Goal: Information Seeking & Learning: Learn about a topic

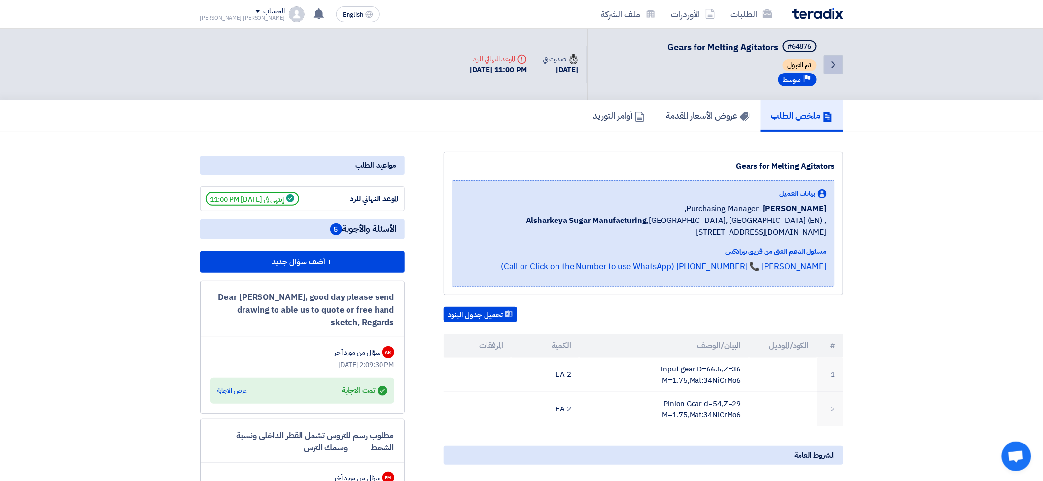
click at [826, 65] on link "Back" at bounding box center [834, 65] width 20 height 20
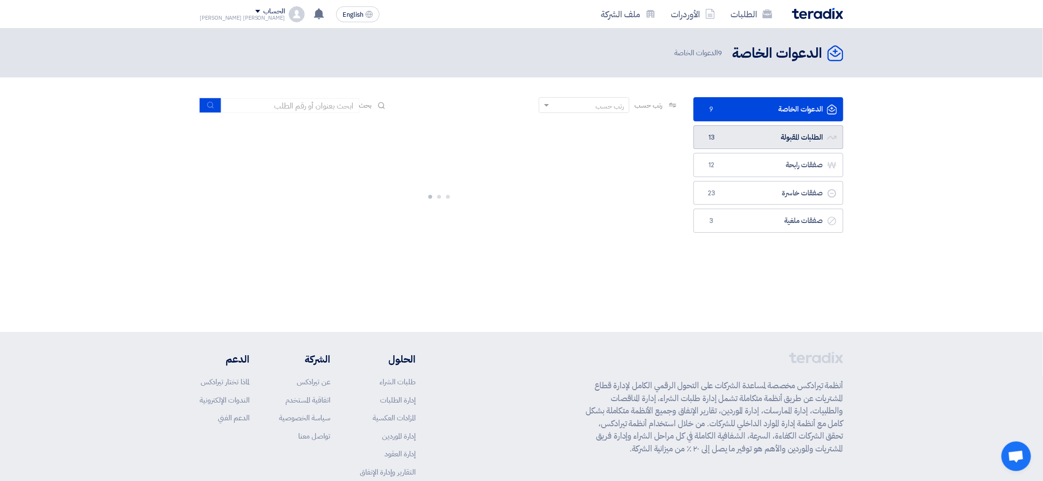
click at [773, 131] on link "الطلبات المقبولة الطلبات المقبولة 13" at bounding box center [769, 137] width 150 height 24
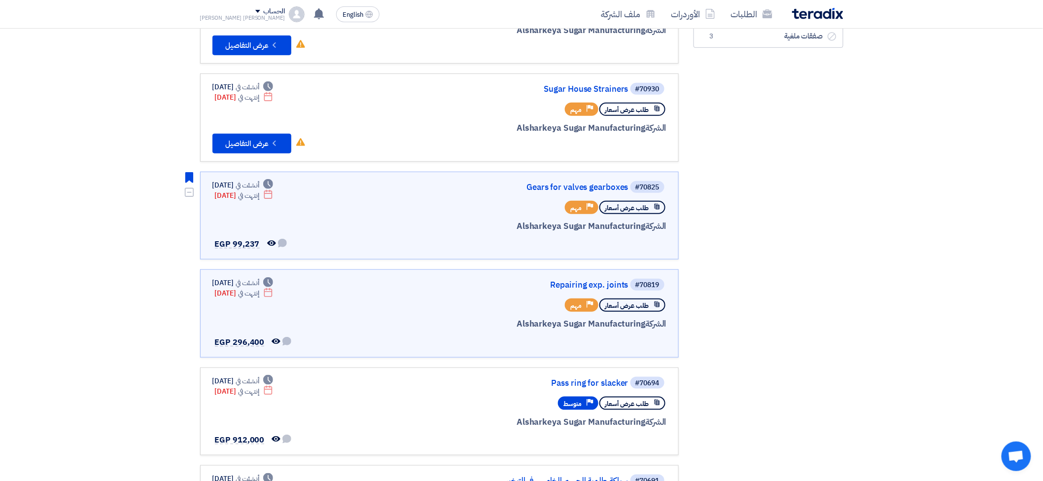
scroll to position [274, 0]
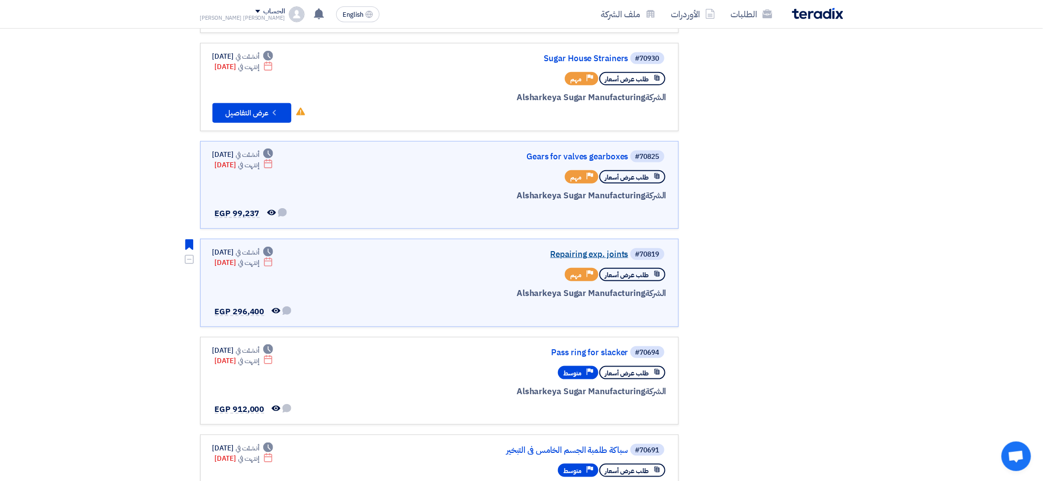
click at [575, 250] on link "Repairing exp. joints" at bounding box center [529, 254] width 197 height 9
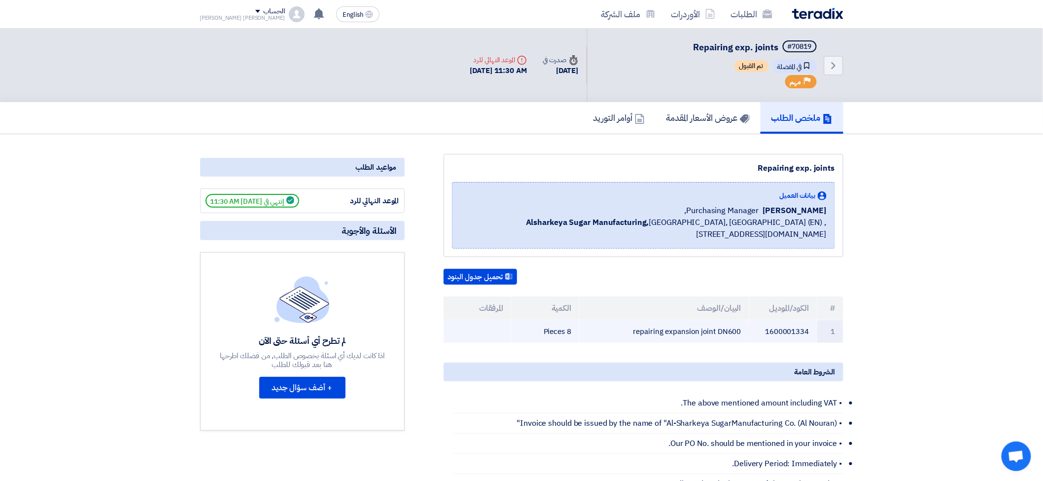
click at [682, 328] on td "repairing expansion joint DN600" at bounding box center [664, 331] width 170 height 23
copy tr "repairing expansion joint DN600"
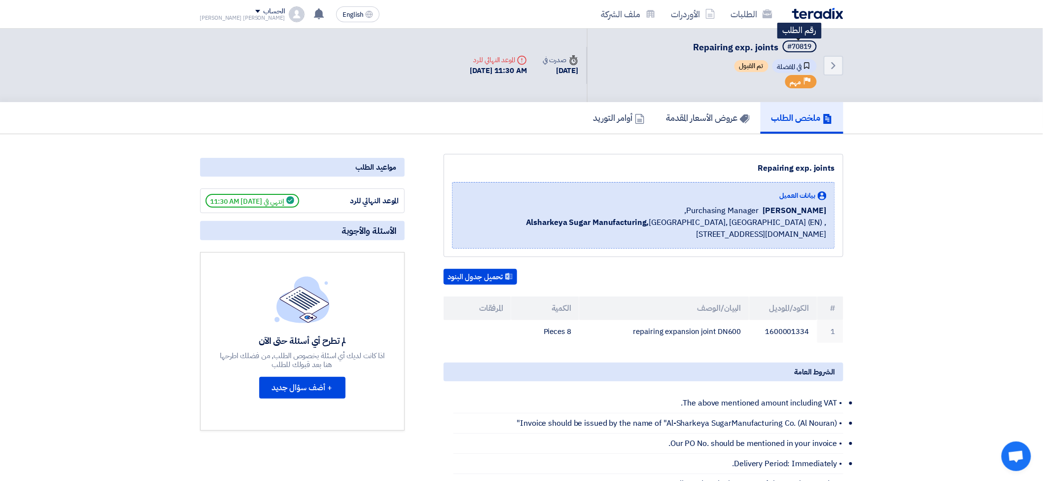
click at [799, 43] on div "#70819" at bounding box center [800, 46] width 24 height 7
copy span "#70819"
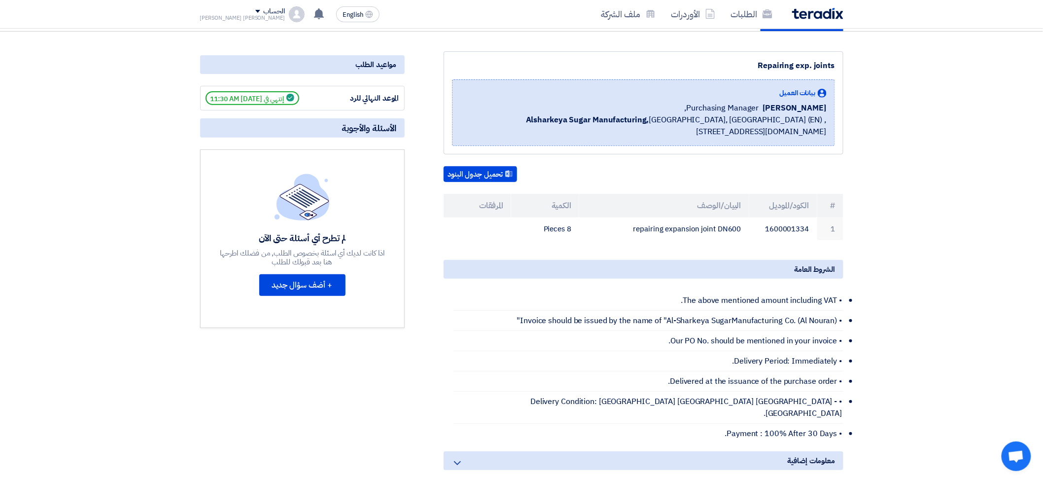
scroll to position [109, 0]
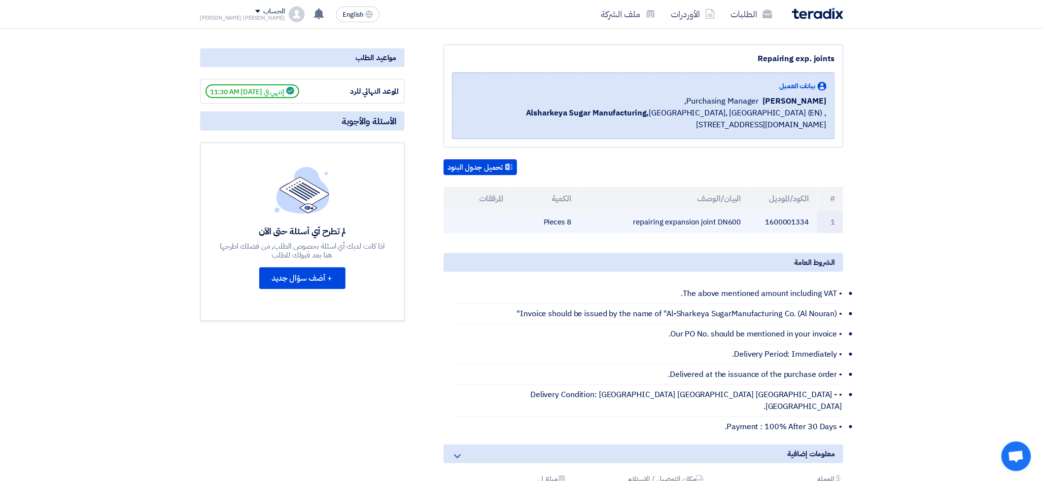
click at [684, 221] on td "repairing expansion joint DN600" at bounding box center [664, 222] width 170 height 23
copy tr "repairing expansion joint DN600"
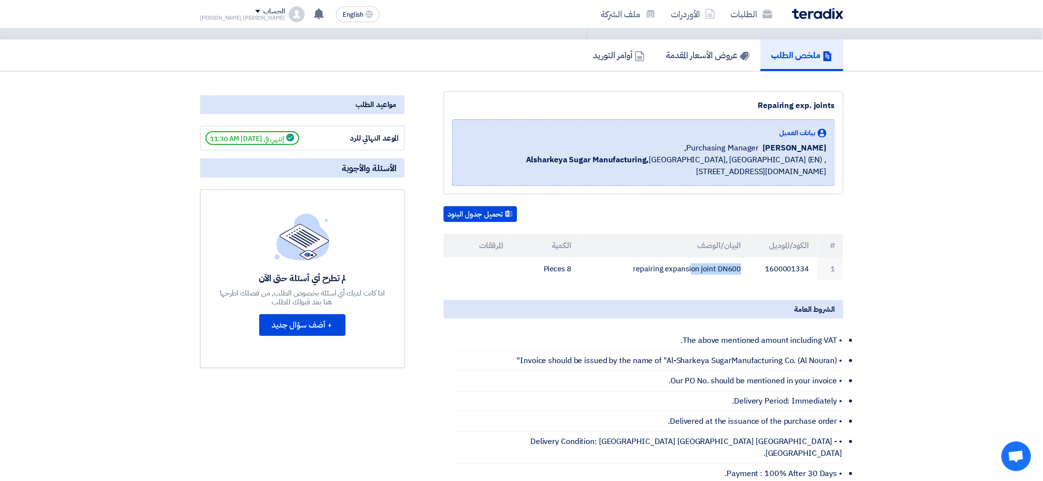
scroll to position [0, 0]
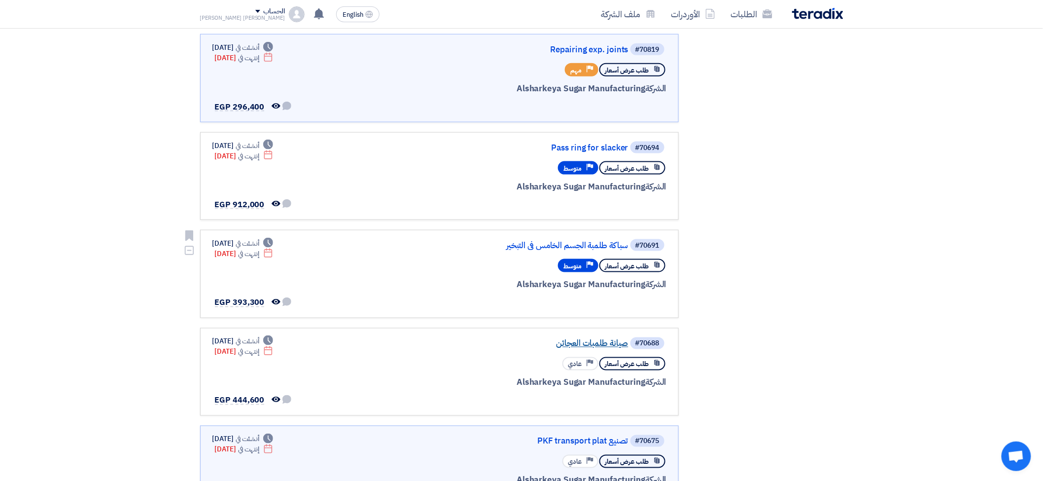
scroll to position [493, 0]
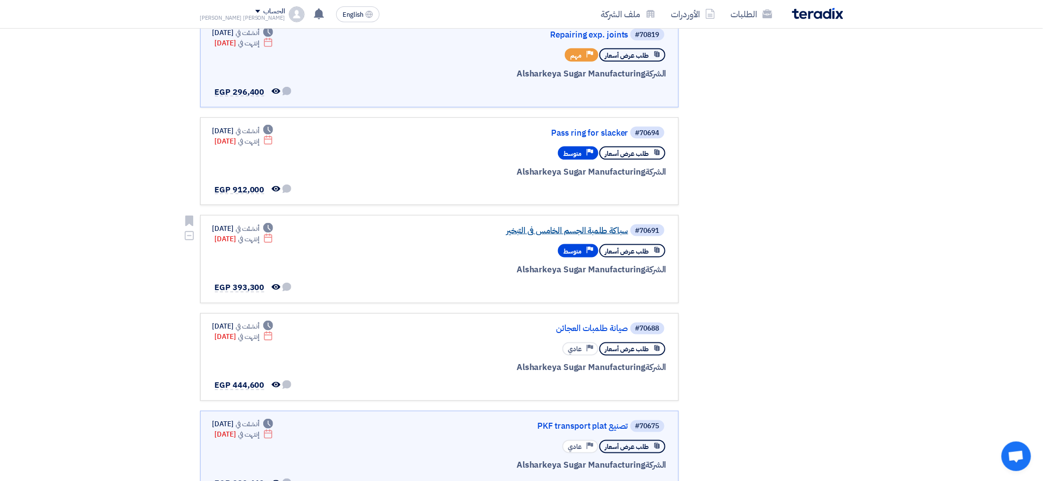
click at [562, 226] on link "سباكة طلمبة الجسم الخامس فى التبخير" at bounding box center [529, 230] width 197 height 9
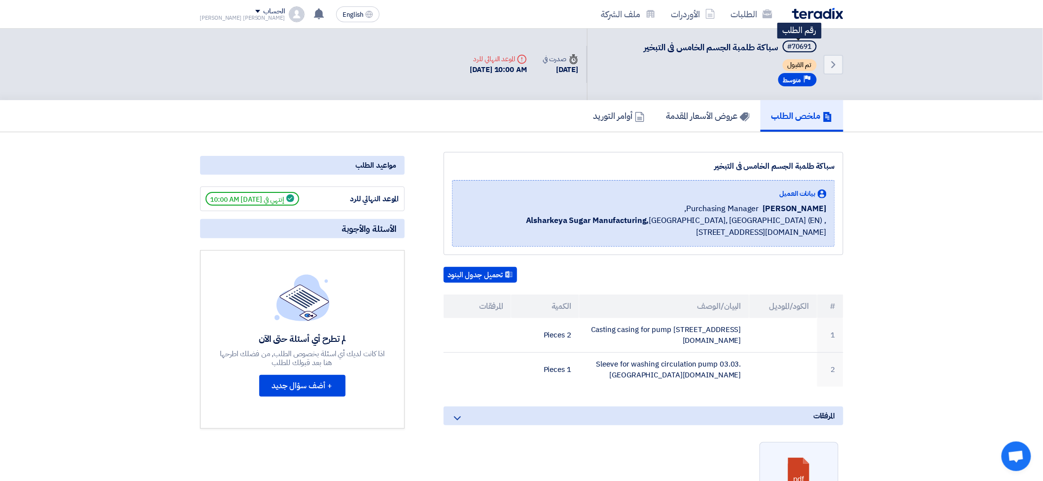
click at [795, 43] on div "#70691" at bounding box center [800, 46] width 24 height 7
copy span "#70691"
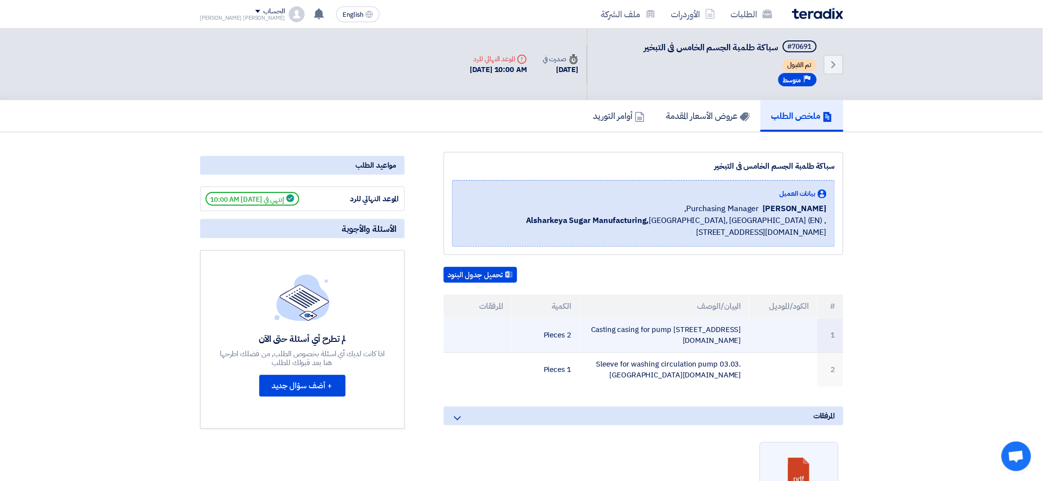
click at [625, 327] on td "Casting casing for pump [STREET_ADDRESS][DOMAIN_NAME]" at bounding box center [664, 335] width 170 height 35
copy tr "Casting casing for pump [STREET_ADDRESS][DOMAIN_NAME]"
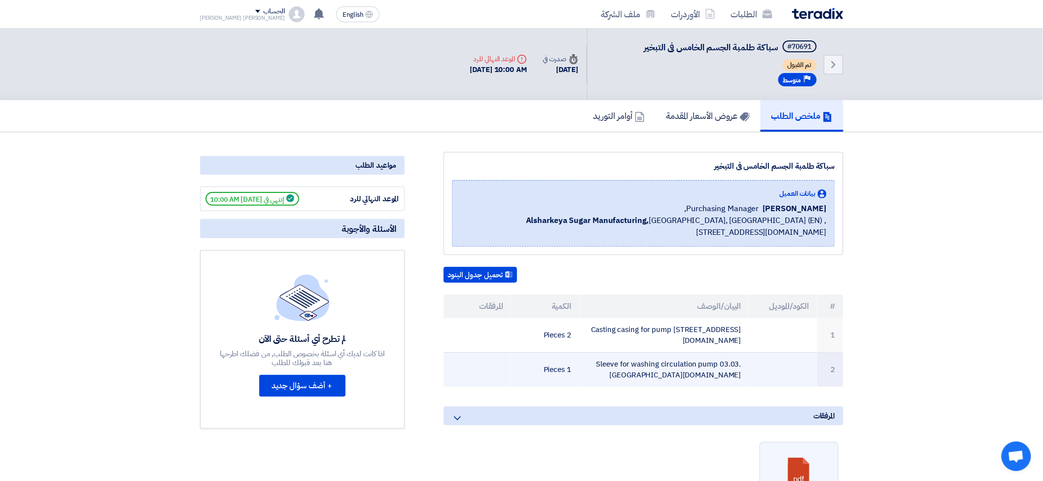
click at [638, 353] on td "Sleeve for washing circulation pump 03.03.[GEOGRAPHIC_DATA][DOMAIN_NAME]" at bounding box center [664, 369] width 170 height 35
copy tr "Sleeve for washing circulation pump 03.03.[GEOGRAPHIC_DATA][DOMAIN_NAME]"
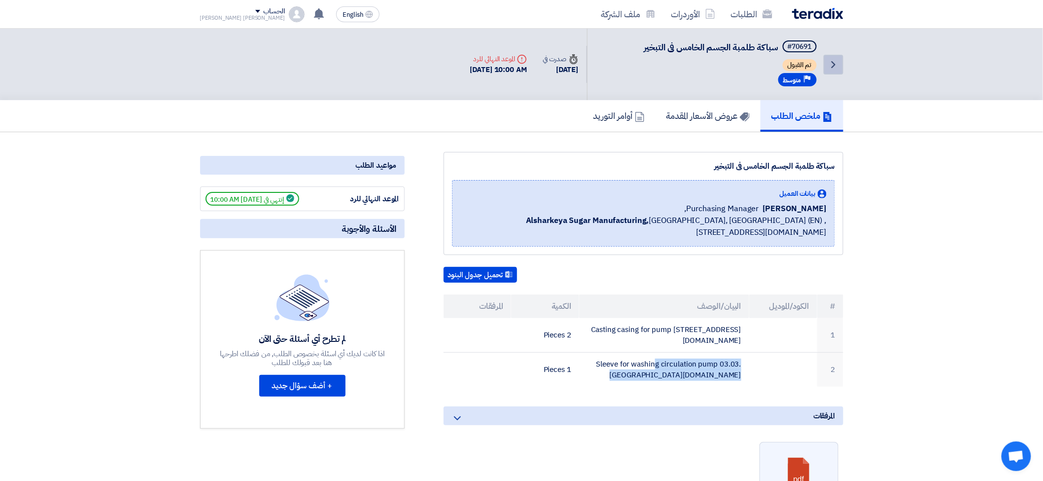
click at [833, 64] on icon "Back" at bounding box center [834, 65] width 12 height 12
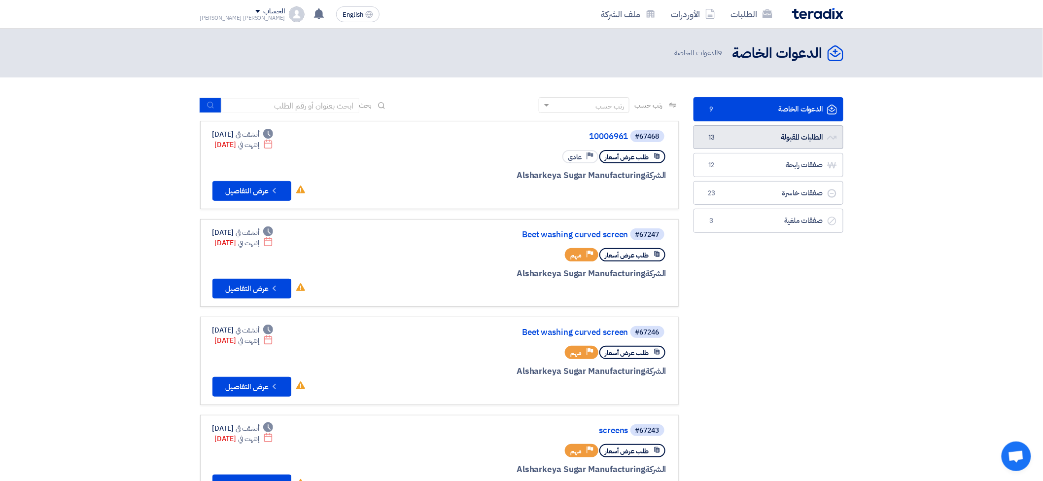
click at [799, 137] on link "الطلبات المقبولة الطلبات المقبولة 13" at bounding box center [769, 137] width 150 height 24
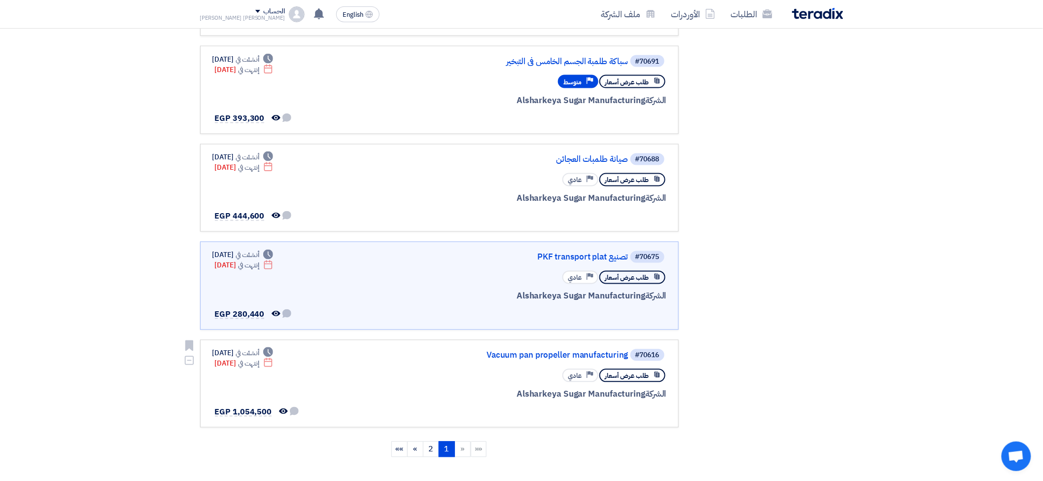
scroll to position [657, 0]
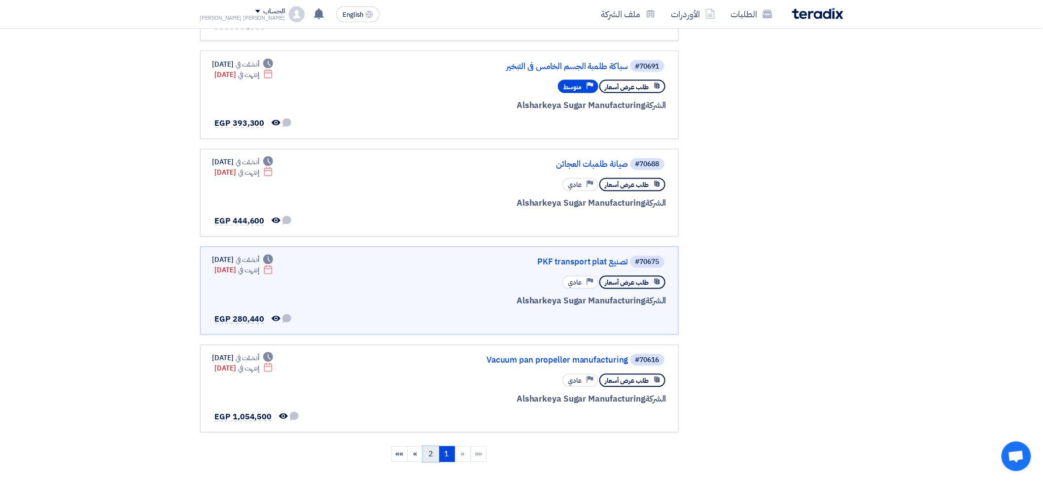
click at [426, 446] on link "2" at bounding box center [431, 454] width 16 height 16
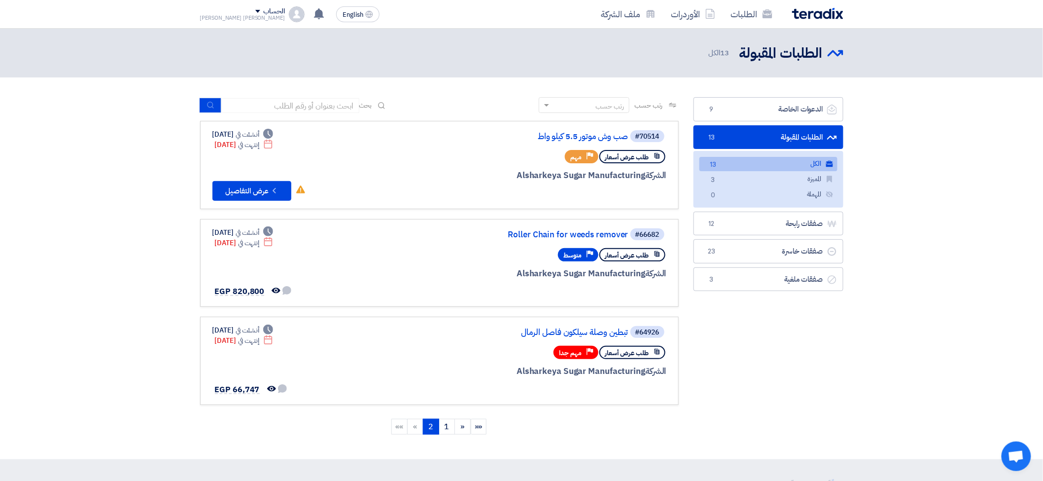
click at [782, 131] on link "الطلبات المقبولة الطلبات المقبولة 13" at bounding box center [769, 137] width 150 height 24
click at [881, 135] on section "الدعوات الخاصة الدعوات الخاصة 9 الطلبات المقبولة الطلبات المقبولة 13 الكل الكل …" at bounding box center [521, 268] width 1043 height 382
click at [781, 141] on link "الطلبات المقبولة الطلبات المقبولة 13" at bounding box center [769, 137] width 150 height 24
click at [864, 137] on section "الدعوات الخاصة الدعوات الخاصة 9 الطلبات المقبولة الطلبات المقبولة 13 الكل الكل …" at bounding box center [521, 268] width 1043 height 382
click at [449, 419] on link "1" at bounding box center [447, 427] width 16 height 16
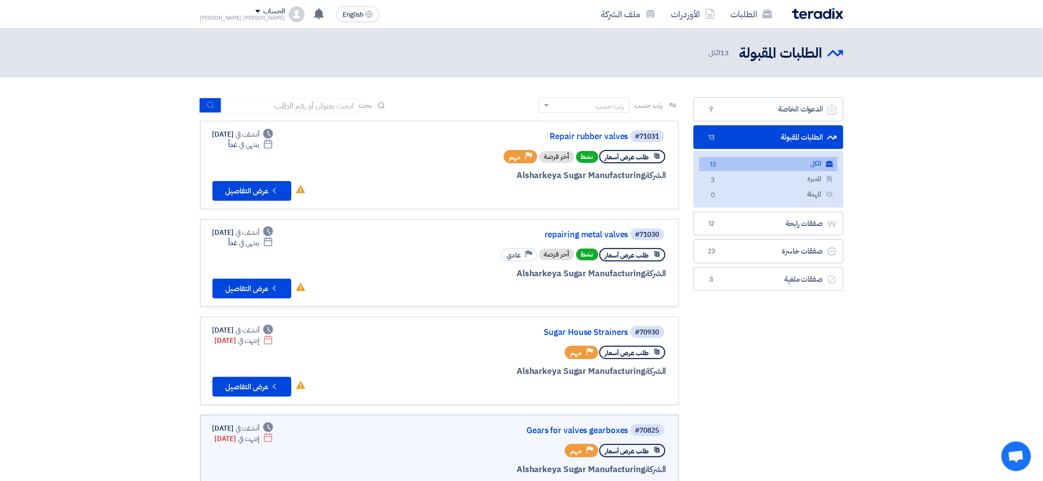
click at [775, 163] on link "الكل الكل 13" at bounding box center [769, 164] width 138 height 14
drag, startPoint x: 582, startPoint y: 234, endPoint x: 851, endPoint y: 327, distance: 284.8
click at [802, 131] on link "الطلبات المقبولة الطلبات المقبولة 13" at bounding box center [769, 137] width 150 height 24
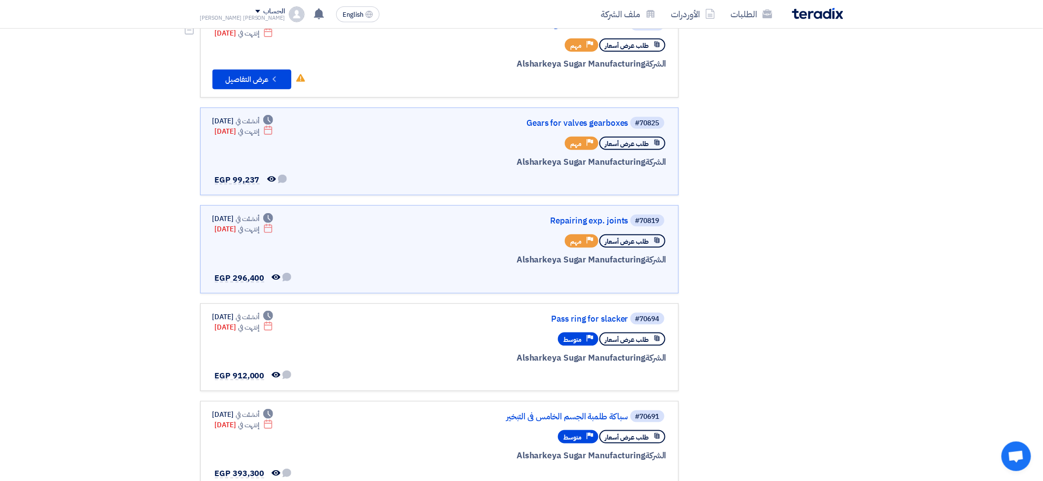
scroll to position [328, 0]
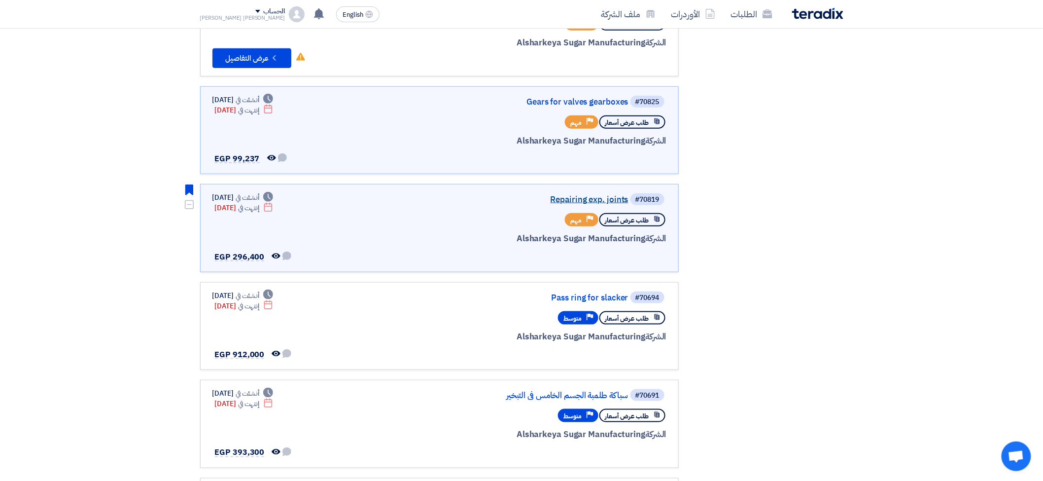
click at [576, 195] on link "Repairing exp. joints" at bounding box center [529, 199] width 197 height 9
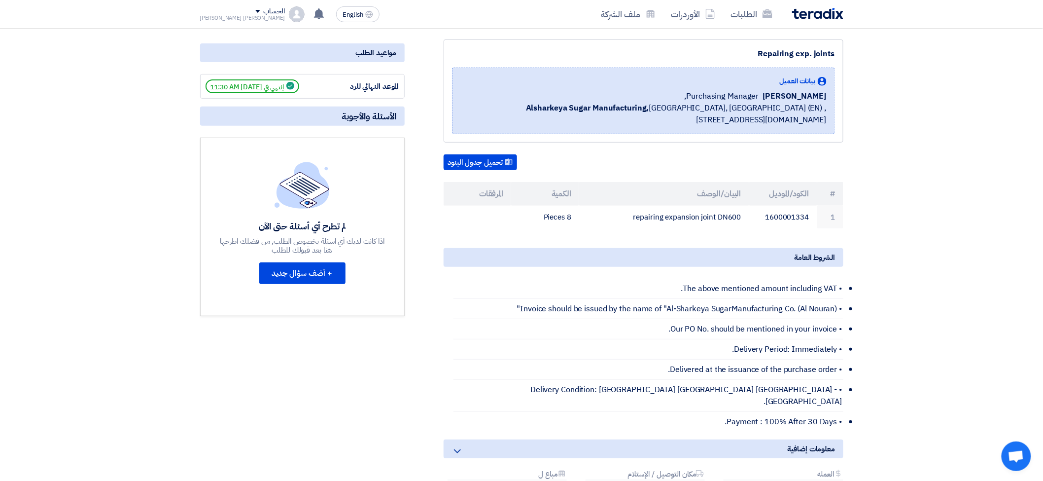
scroll to position [164, 0]
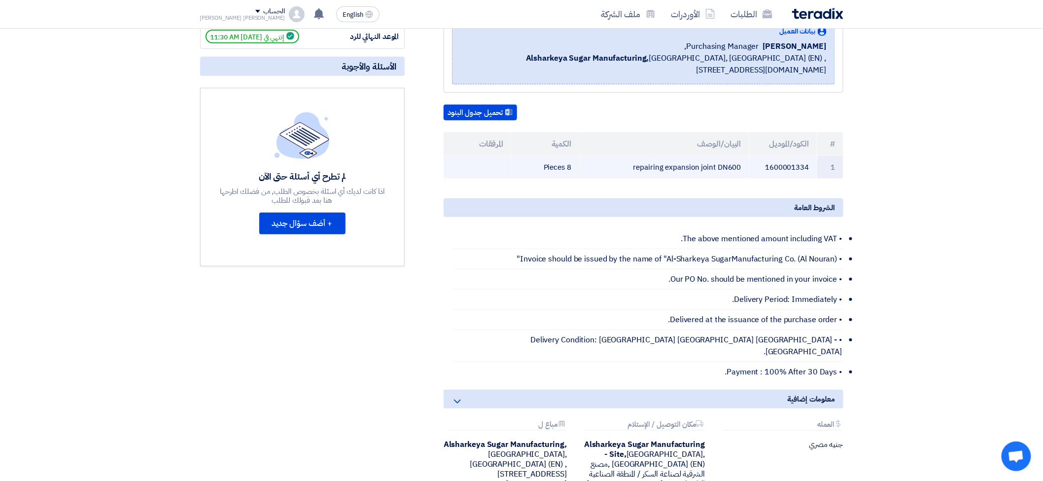
click at [675, 165] on td "repairing expansion joint DN600" at bounding box center [664, 167] width 170 height 23
copy tr "repairing expansion joint DN600"
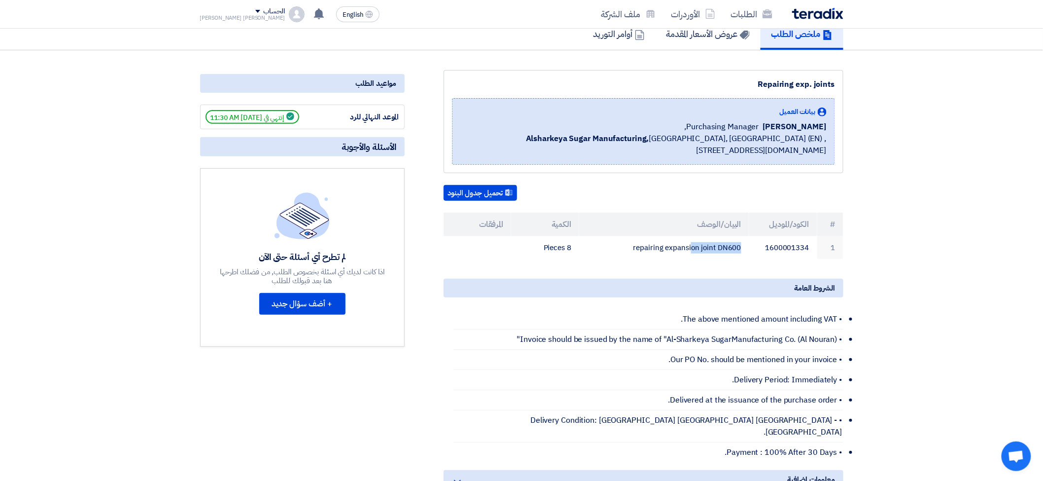
scroll to position [0, 0]
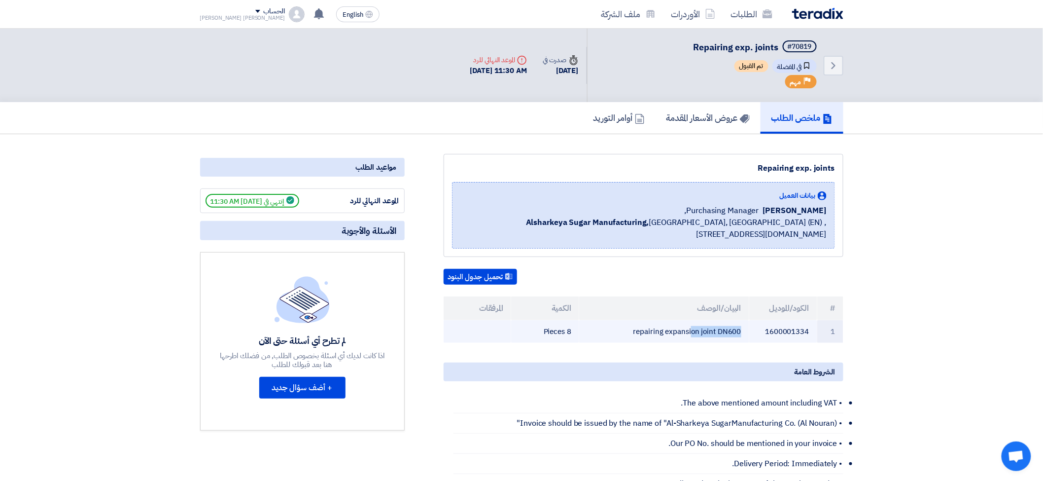
copy tr "repairing expansion joint DN600"
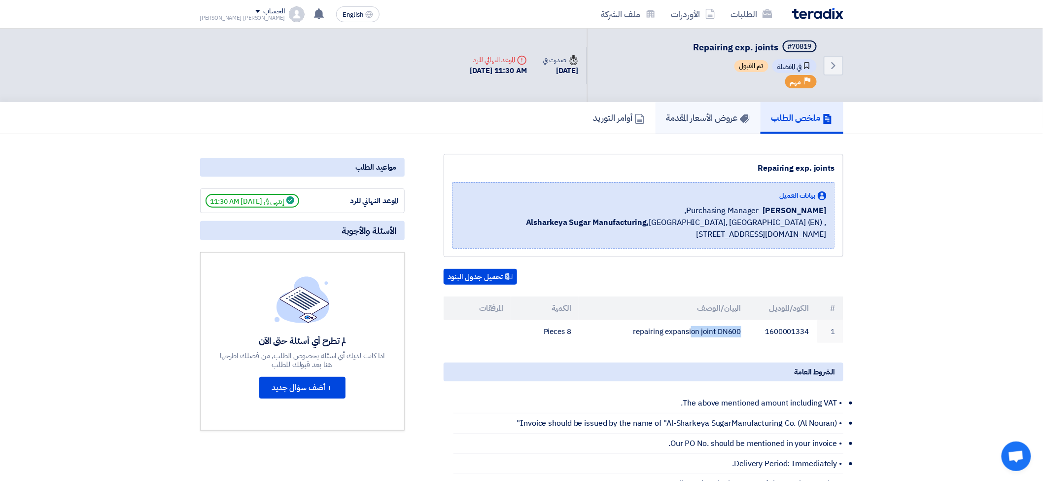
click at [686, 106] on link "عروض الأسعار المقدمة" at bounding box center [708, 118] width 105 height 32
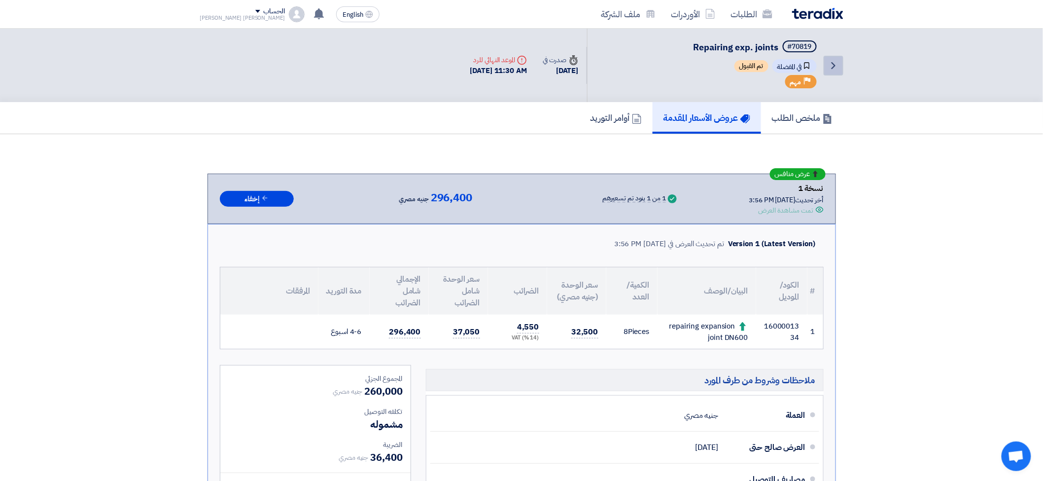
click at [831, 63] on icon "Back" at bounding box center [834, 66] width 12 height 12
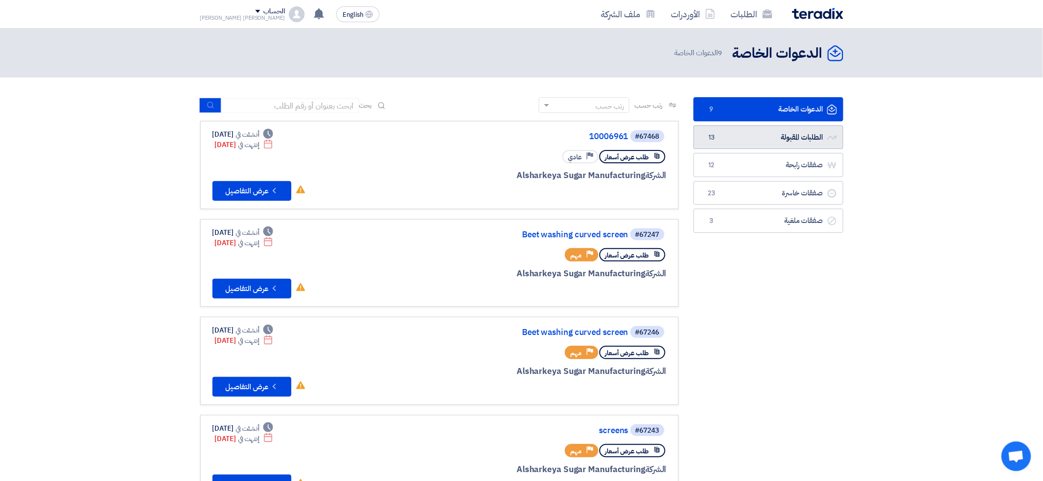
click at [762, 144] on link "الطلبات المقبولة الطلبات المقبولة 13" at bounding box center [769, 137] width 150 height 24
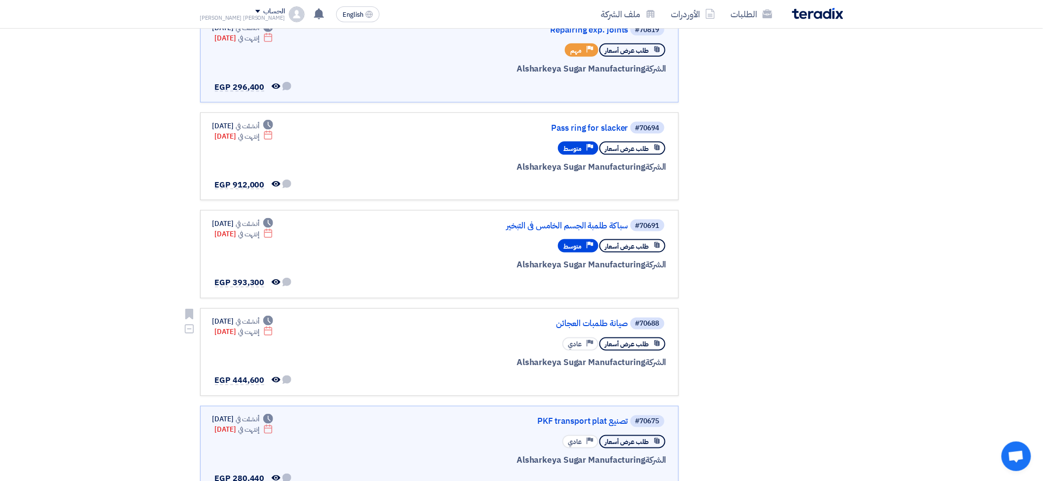
scroll to position [493, 0]
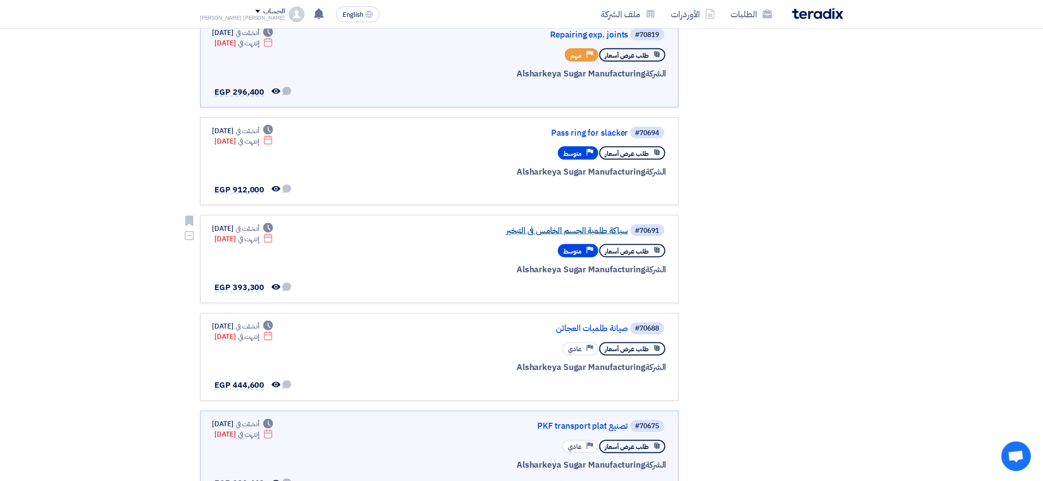
click at [546, 226] on link "سباكة طلمبة الجسم الخامس فى التبخير" at bounding box center [529, 230] width 197 height 9
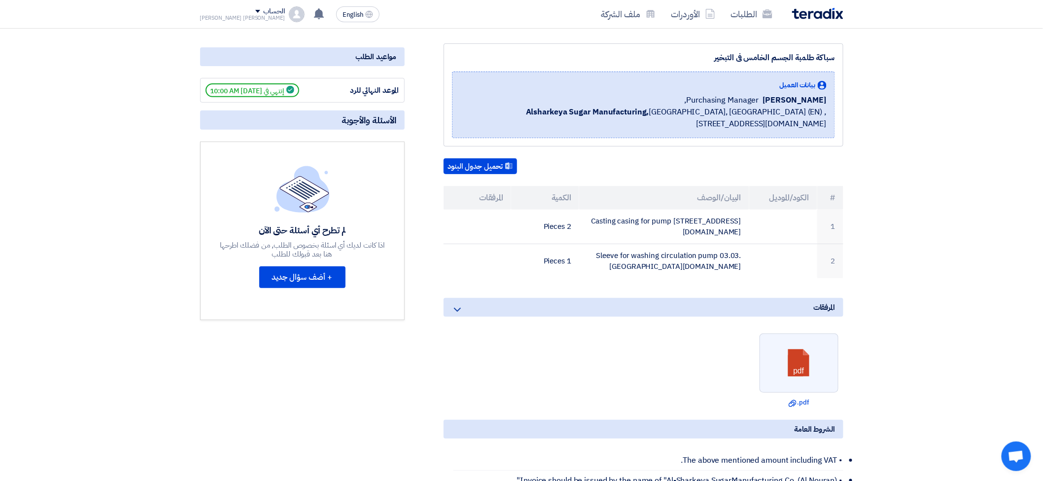
scroll to position [109, 0]
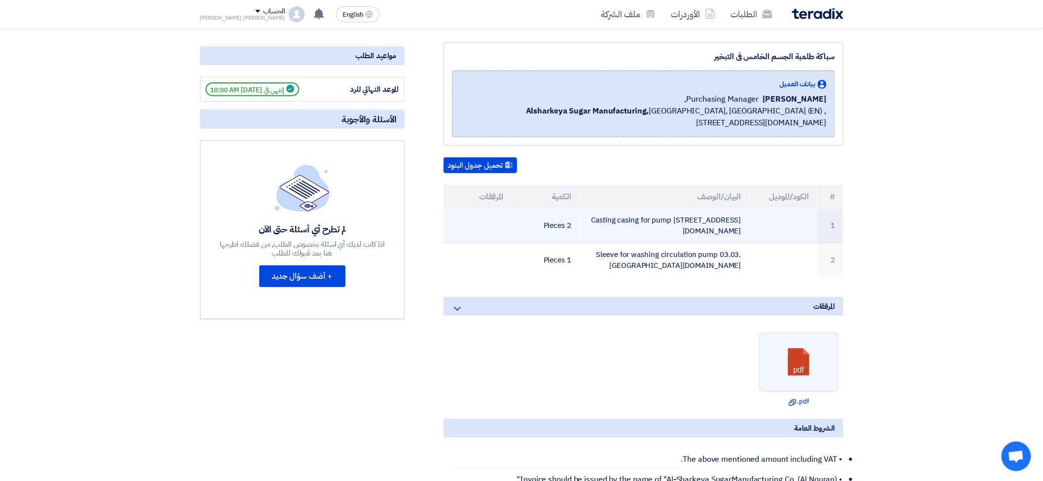
drag, startPoint x: 607, startPoint y: 214, endPoint x: 740, endPoint y: 218, distance: 133.7
click at [740, 218] on td "Casting casing for pump [STREET_ADDRESS][DOMAIN_NAME]" at bounding box center [664, 226] width 170 height 35
copy td "Casting casing for pump [STREET_ADDRESS][DOMAIN_NAME]"
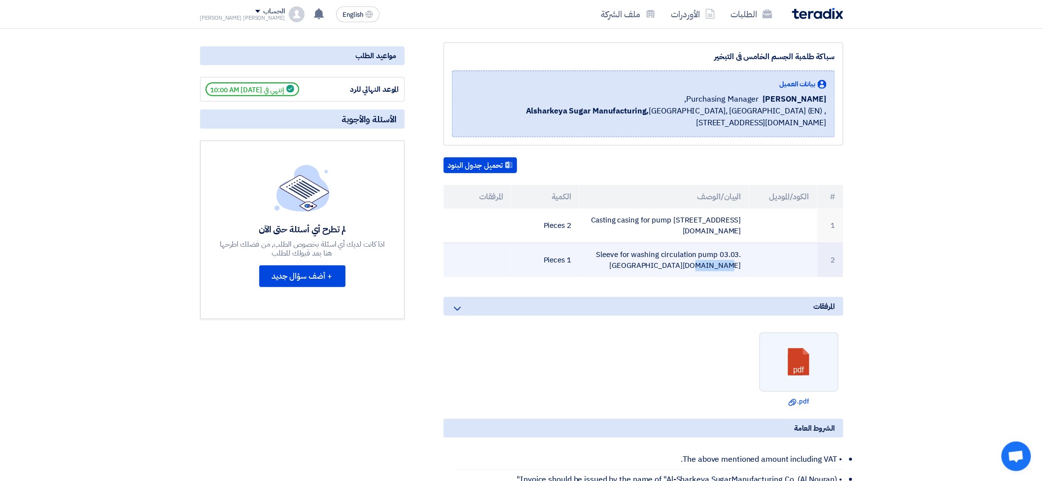
drag, startPoint x: 591, startPoint y: 240, endPoint x: 731, endPoint y: 250, distance: 140.9
click at [731, 250] on td "Sleeve for washing circulation pump 03.03.[GEOGRAPHIC_DATA][DOMAIN_NAME]" at bounding box center [664, 260] width 170 height 35
click at [603, 243] on td "Sleeve for washing circulation pump 03.03.[GEOGRAPHIC_DATA][DOMAIN_NAME]" at bounding box center [664, 260] width 170 height 35
drag, startPoint x: 592, startPoint y: 238, endPoint x: 647, endPoint y: 247, distance: 56.1
click at [647, 247] on td "Sleeve for washing circulation pump 03.03.[GEOGRAPHIC_DATA][DOMAIN_NAME]" at bounding box center [664, 260] width 170 height 35
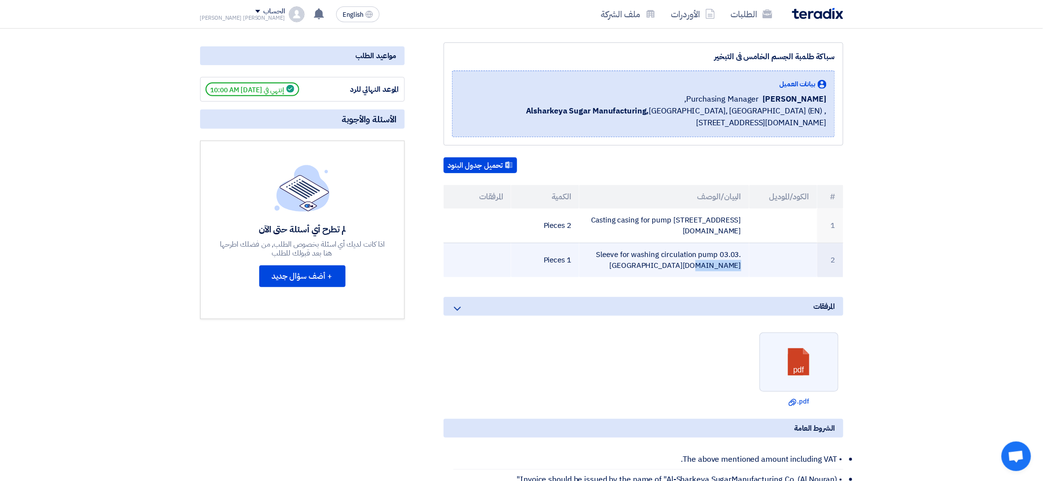
click at [714, 249] on td "Sleeve for washing circulation pump 03.03.[GEOGRAPHIC_DATA][DOMAIN_NAME]" at bounding box center [664, 260] width 170 height 35
drag, startPoint x: 740, startPoint y: 247, endPoint x: 632, endPoint y: 233, distance: 108.9
click at [632, 243] on td "Sleeve for washing circulation pump 03.03.[GEOGRAPHIC_DATA][DOMAIN_NAME]" at bounding box center [664, 260] width 170 height 35
click at [602, 243] on td "Sleeve for washing circulation pump 03.03.[GEOGRAPHIC_DATA][DOMAIN_NAME]" at bounding box center [664, 260] width 170 height 35
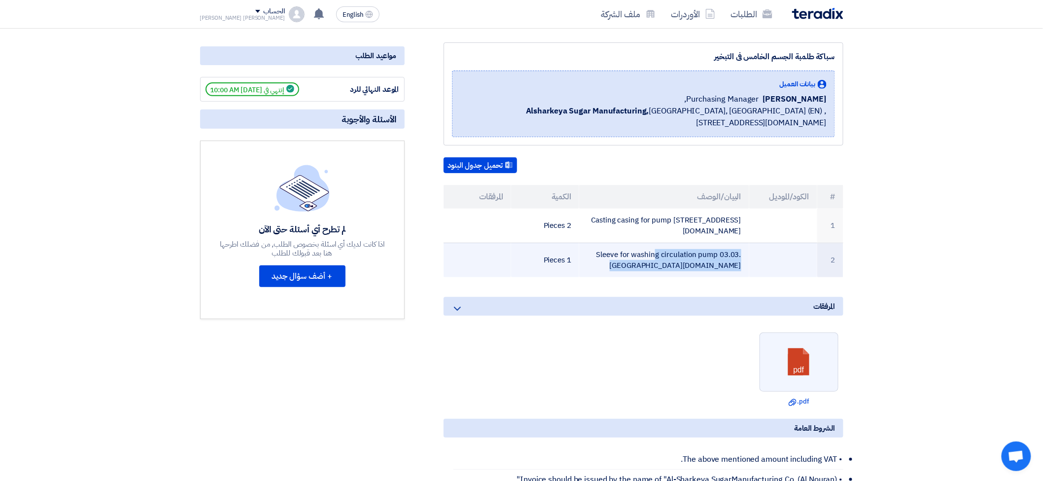
click at [602, 243] on td "Sleeve for washing circulation pump 03.03.[GEOGRAPHIC_DATA][DOMAIN_NAME]" at bounding box center [664, 260] width 170 height 35
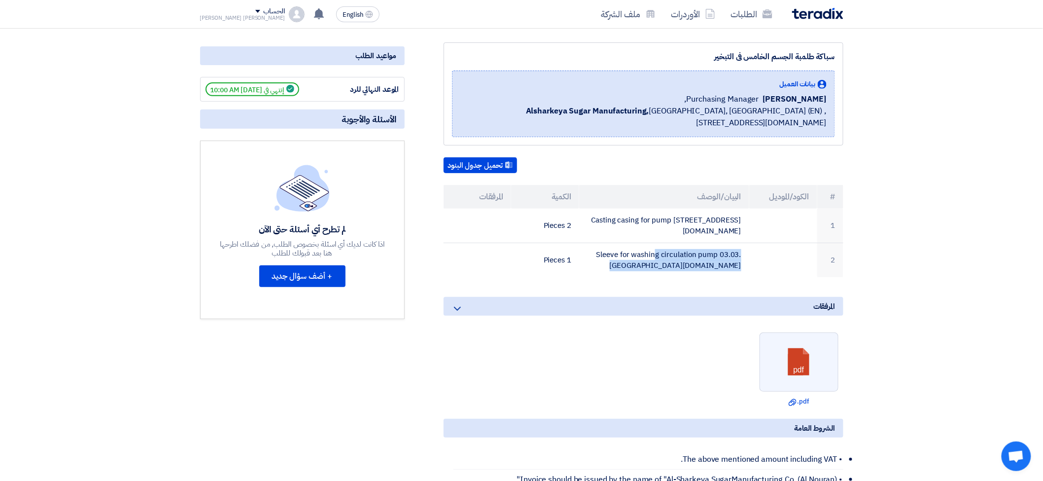
scroll to position [0, 0]
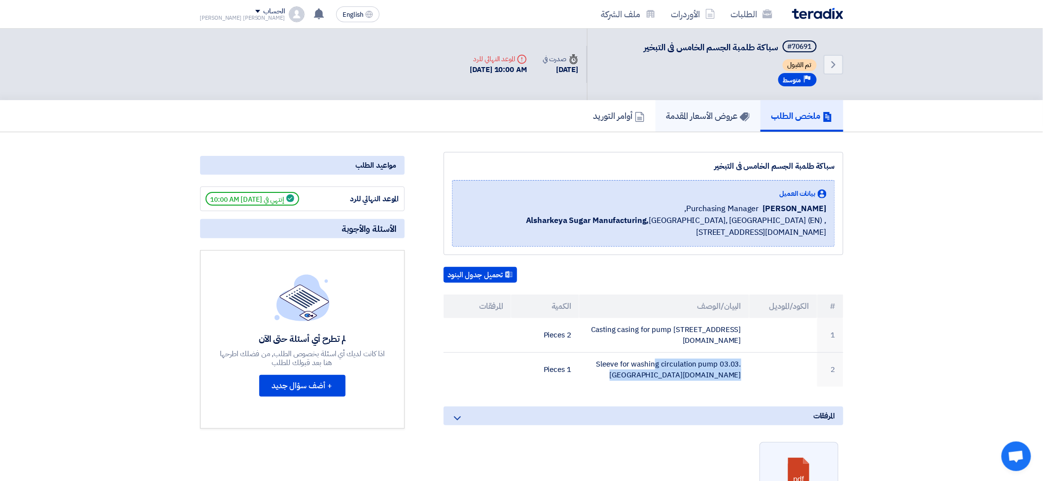
click at [730, 110] on h5 "عروض الأسعار المقدمة" at bounding box center [708, 115] width 83 height 11
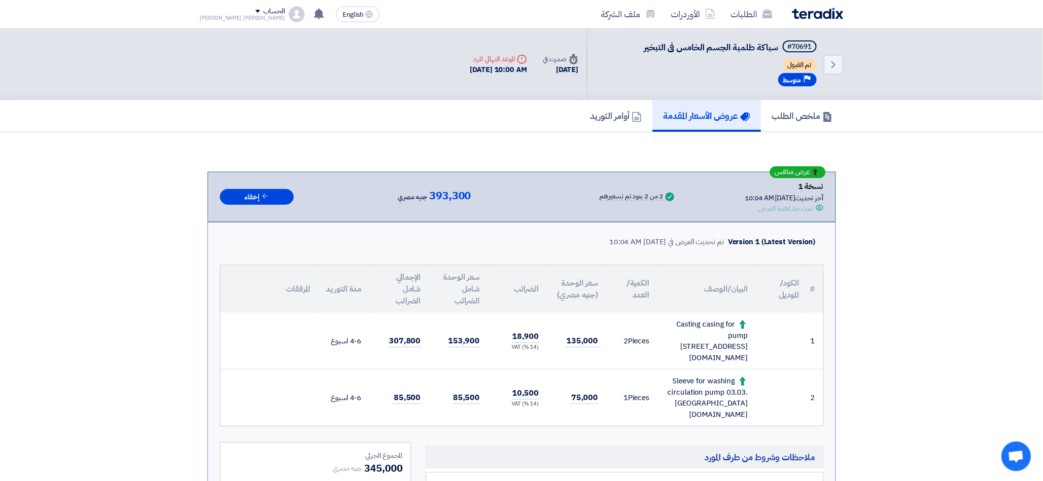
scroll to position [55, 0]
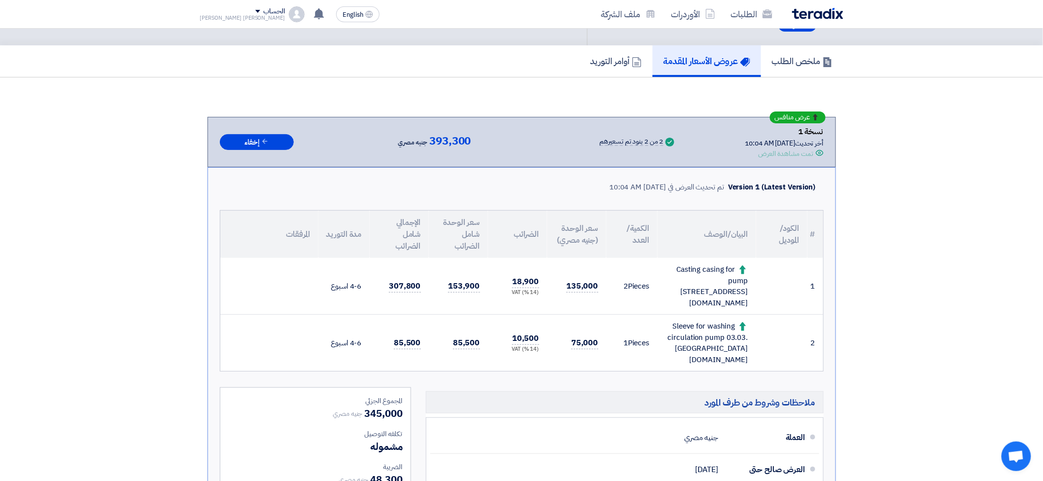
click at [702, 58] on h5 "عروض الأسعار المقدمة" at bounding box center [707, 60] width 87 height 11
click at [776, 63] on h5 "ملخص الطلب" at bounding box center [802, 60] width 61 height 11
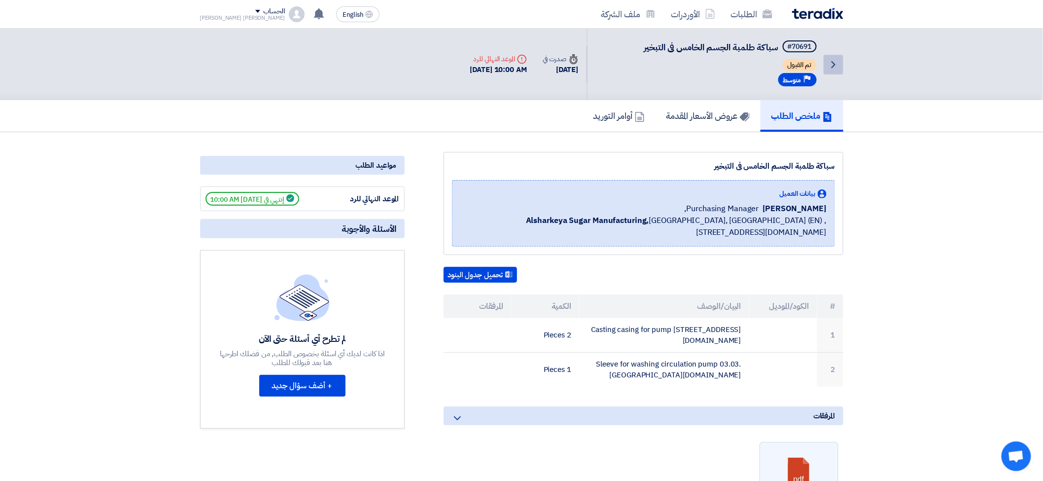
click at [829, 60] on icon "Back" at bounding box center [834, 65] width 12 height 12
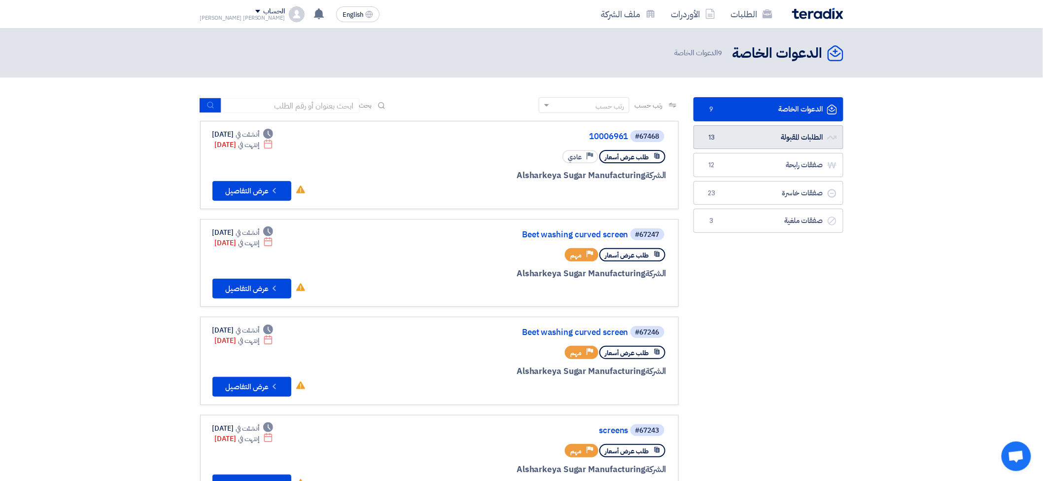
click at [754, 139] on link "الطلبات المقبولة الطلبات المقبولة 13" at bounding box center [769, 137] width 150 height 24
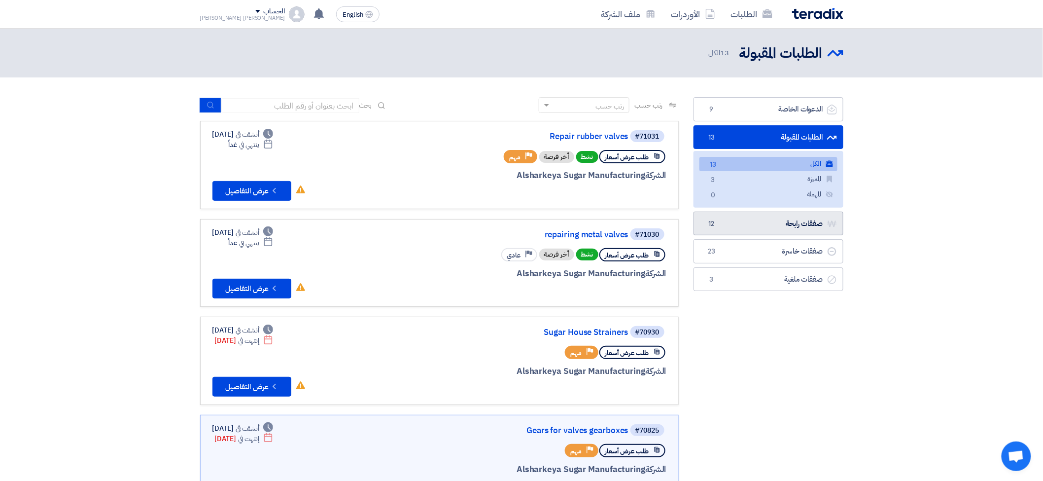
click at [768, 233] on link "صفقات رابحة صفقات رابحة 12" at bounding box center [769, 223] width 150 height 24
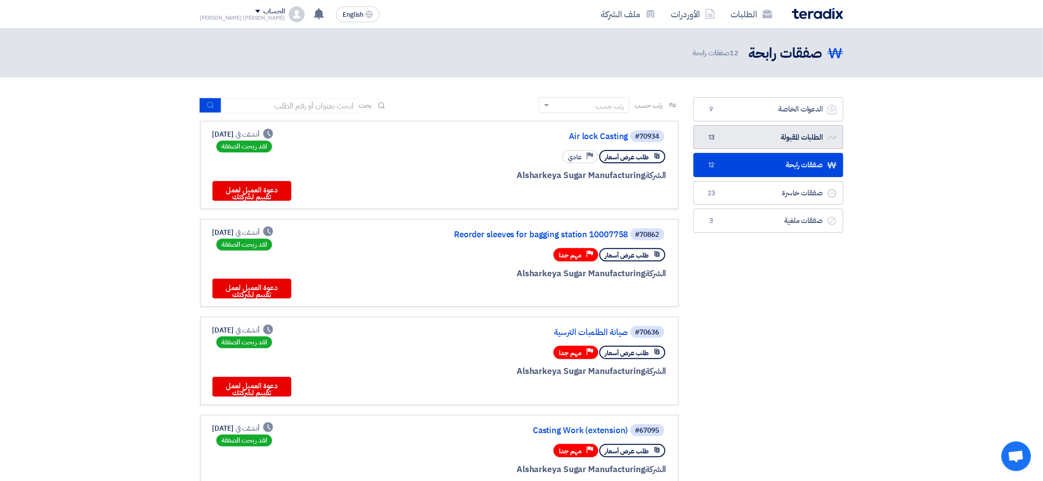
click at [790, 143] on link "الطلبات المقبولة الطلبات المقبولة 13" at bounding box center [769, 137] width 150 height 24
